Goal: Task Accomplishment & Management: Complete application form

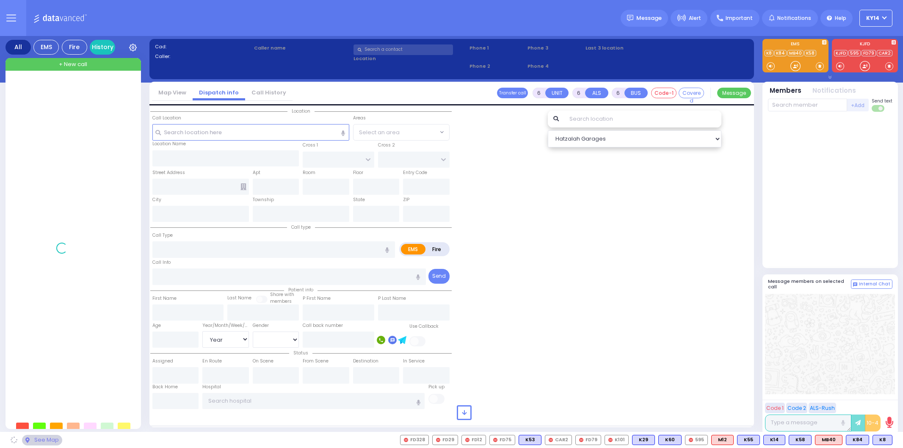
select select "Year"
select select "[DEMOGRAPHIC_DATA]"
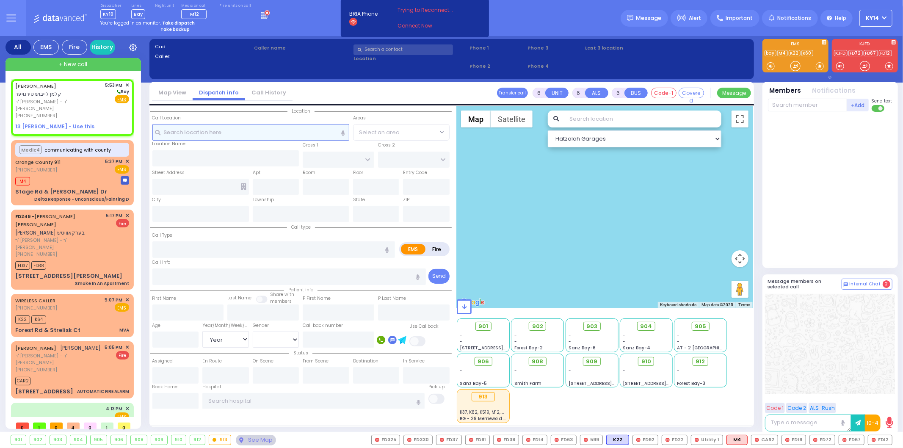
type input "2"
type input "1"
select select
radio input "true"
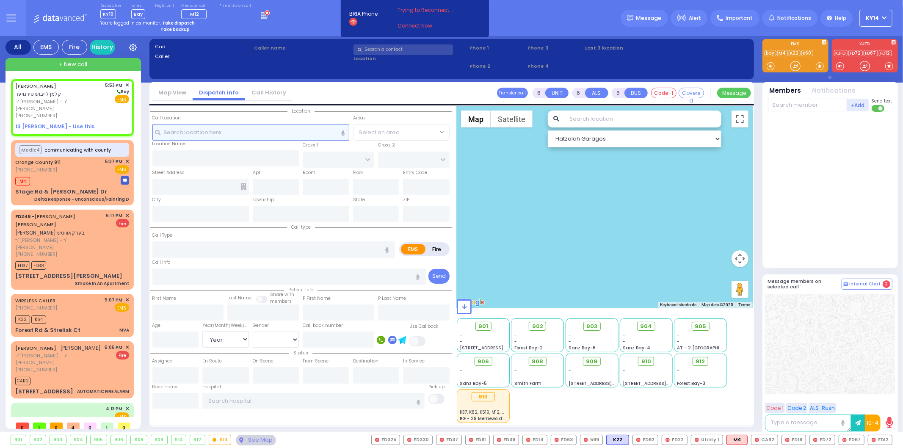
type input "[PERSON_NAME]"
select select
type input "17:53"
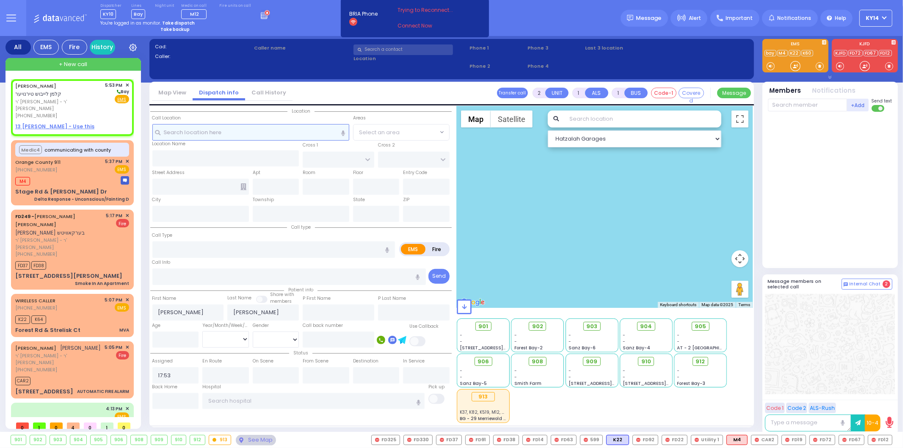
select select "Hatzalah Garages"
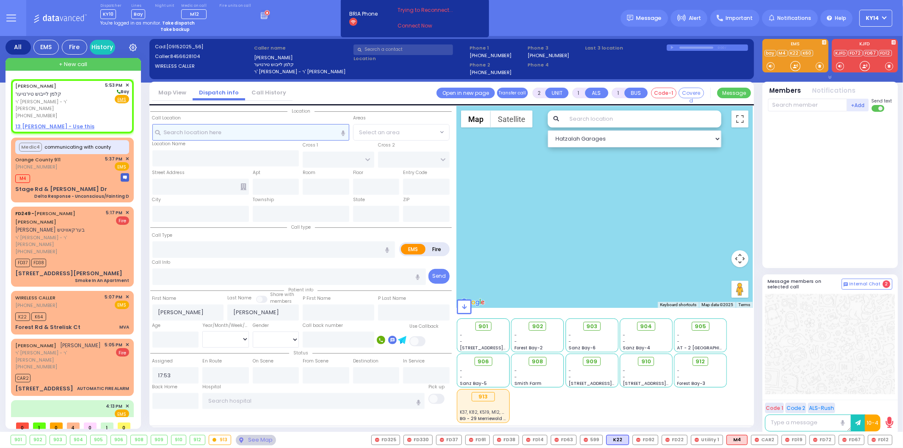
select select
radio input "true"
select select
select select "Hatzalah Garages"
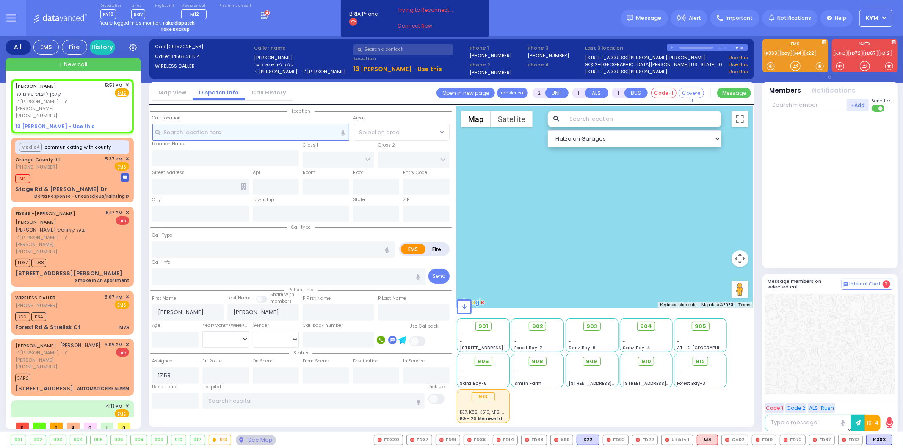
select select
radio input "true"
select select
select select "Hatzalah Garages"
select select
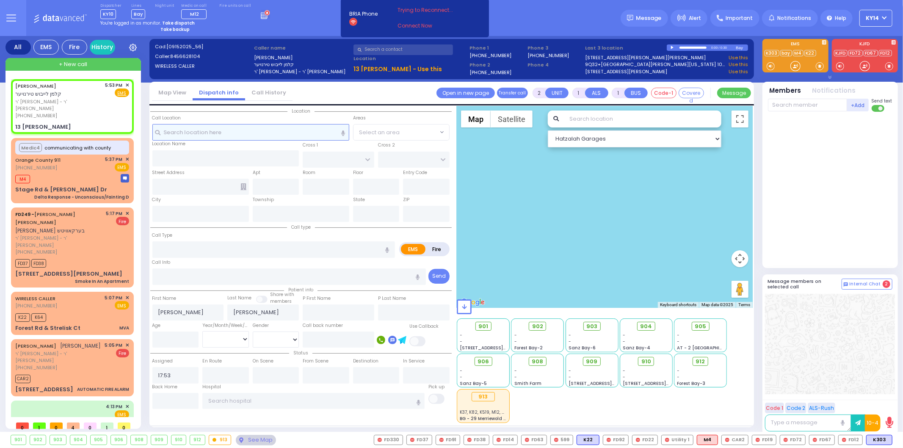
radio input "true"
select select
select select "Hatzalah Garages"
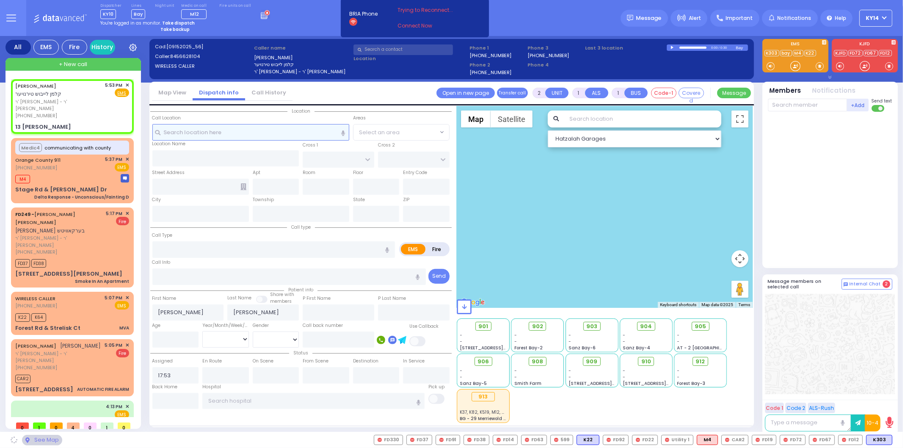
type input "WINCHESTER DR"
type input "13 [PERSON_NAME]"
type input "Monroe"
type input "[US_STATE]"
type input "10950"
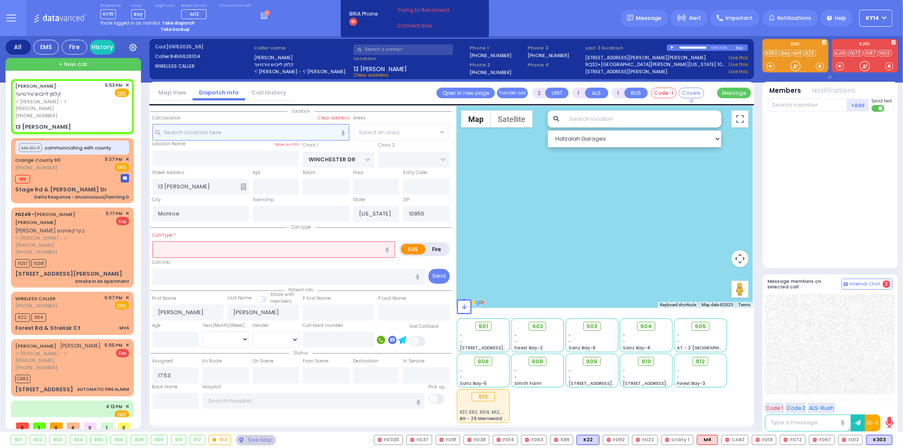
select select "[GEOGRAPHIC_DATA]"
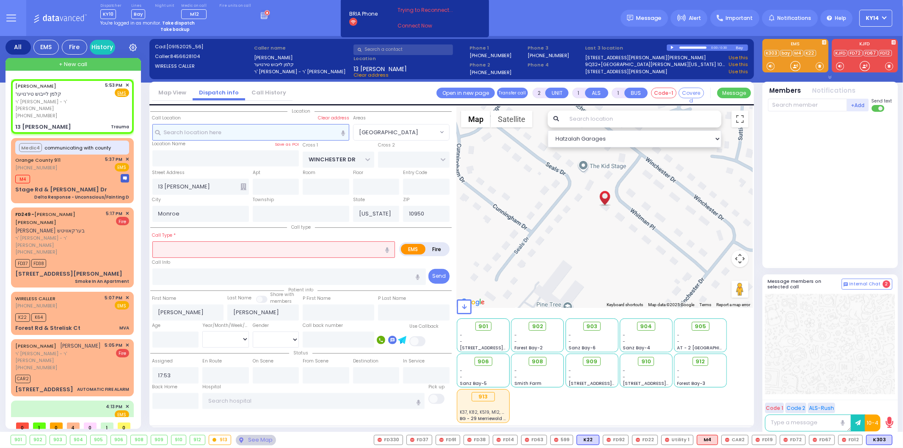
type input "0"
select select
type input "Trauma"
radio input "true"
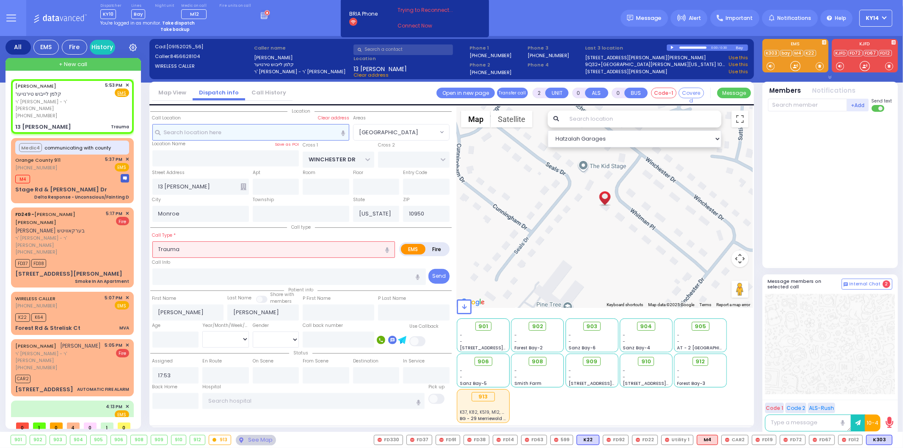
select select
select select "Hatzalah Garages"
select select "[GEOGRAPHIC_DATA]"
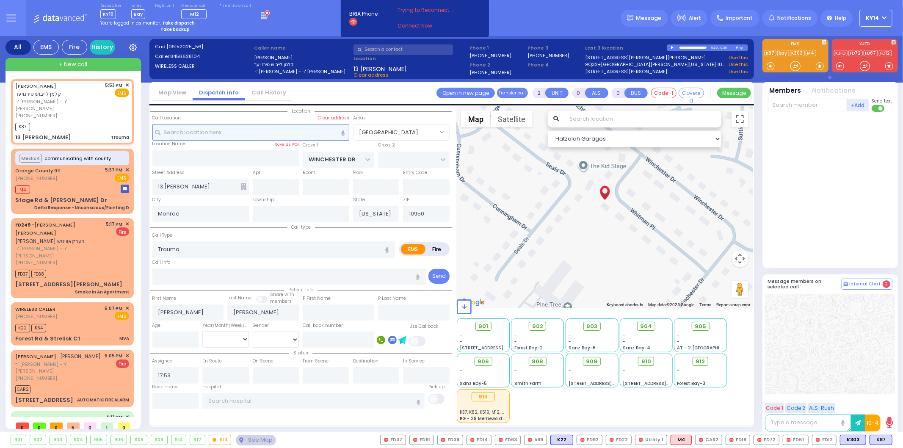
select select
radio input "true"
select select
type input "17:55"
select select "Hatzalah Garages"
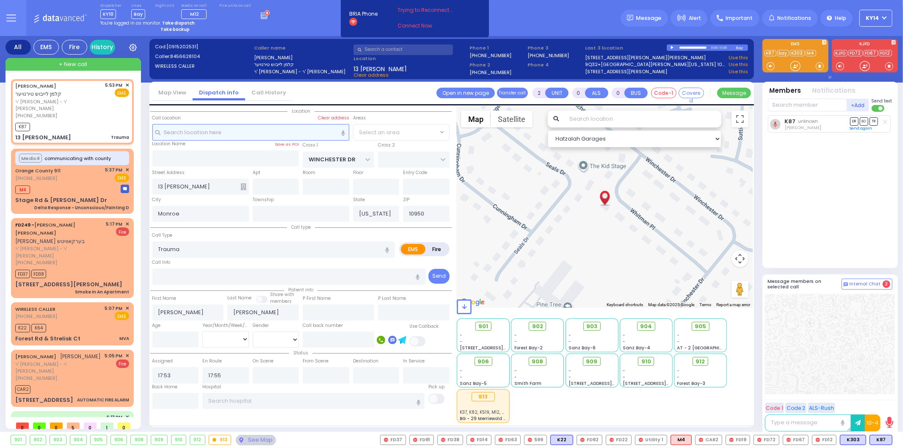
select select "[GEOGRAPHIC_DATA]"
select select
radio input "true"
select select
select select "Hatzalah Garages"
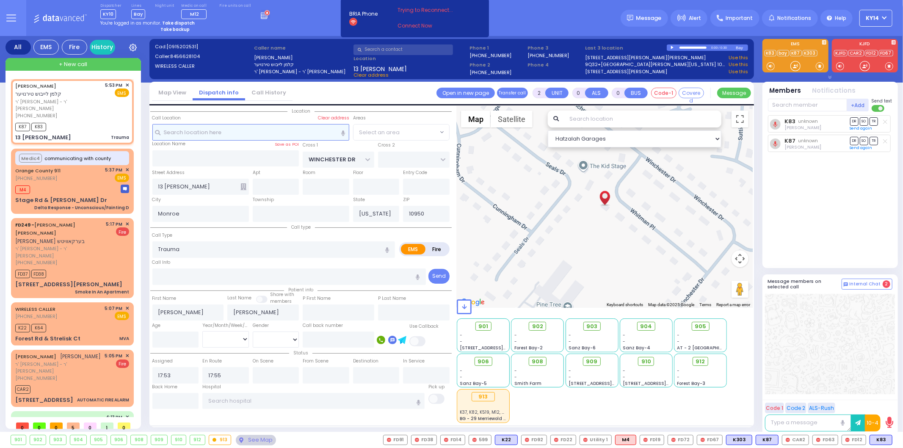
select select "[GEOGRAPHIC_DATA]"
